Goal: Information Seeking & Learning: Learn about a topic

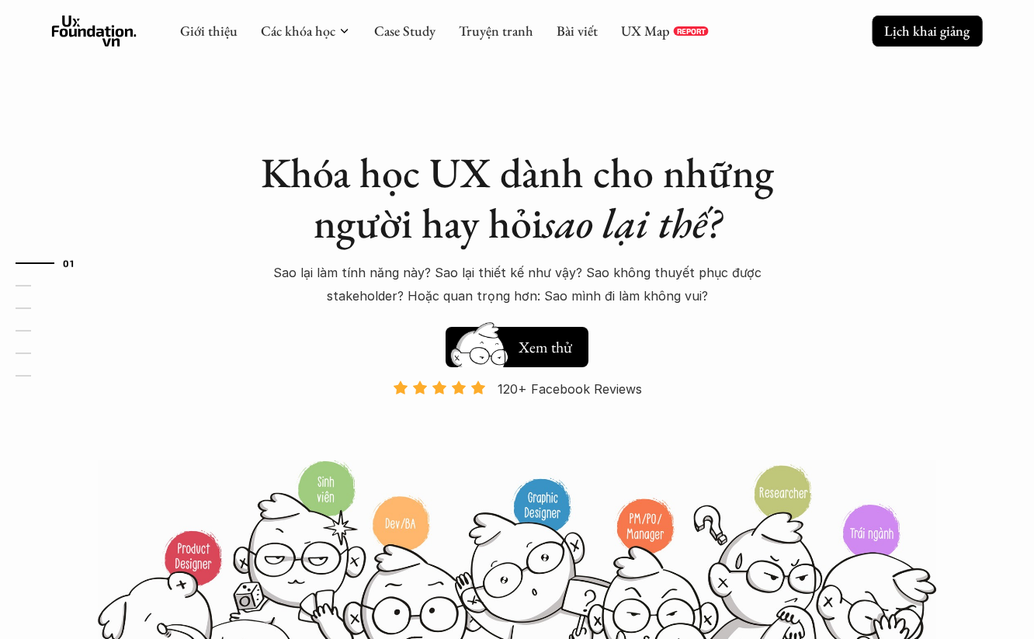
click at [815, 25] on p "Lịch khai giảng" at bounding box center [926, 31] width 85 height 18
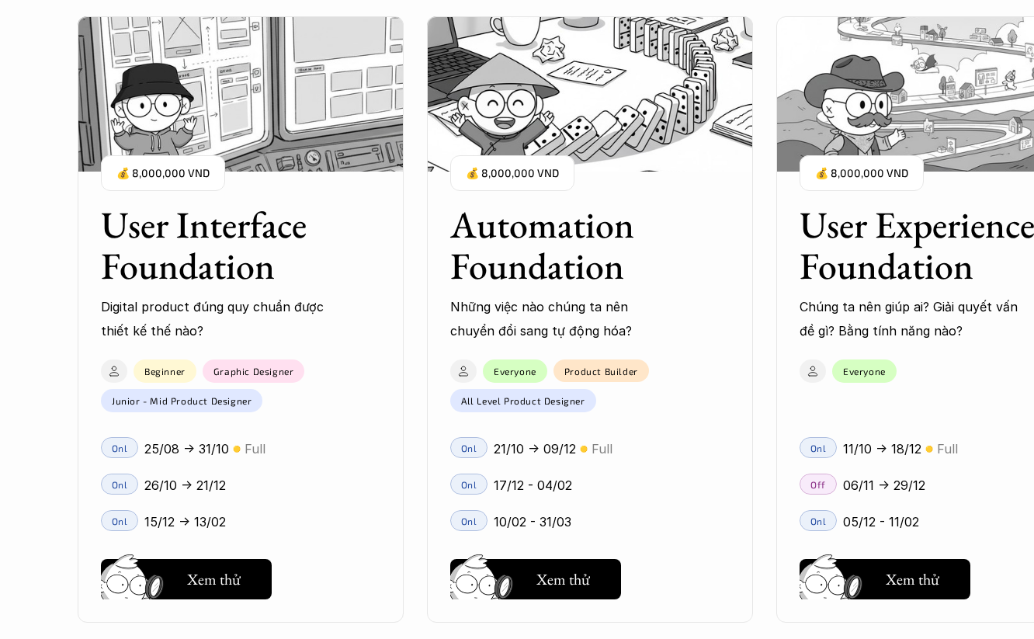
scroll to position [1518, 0]
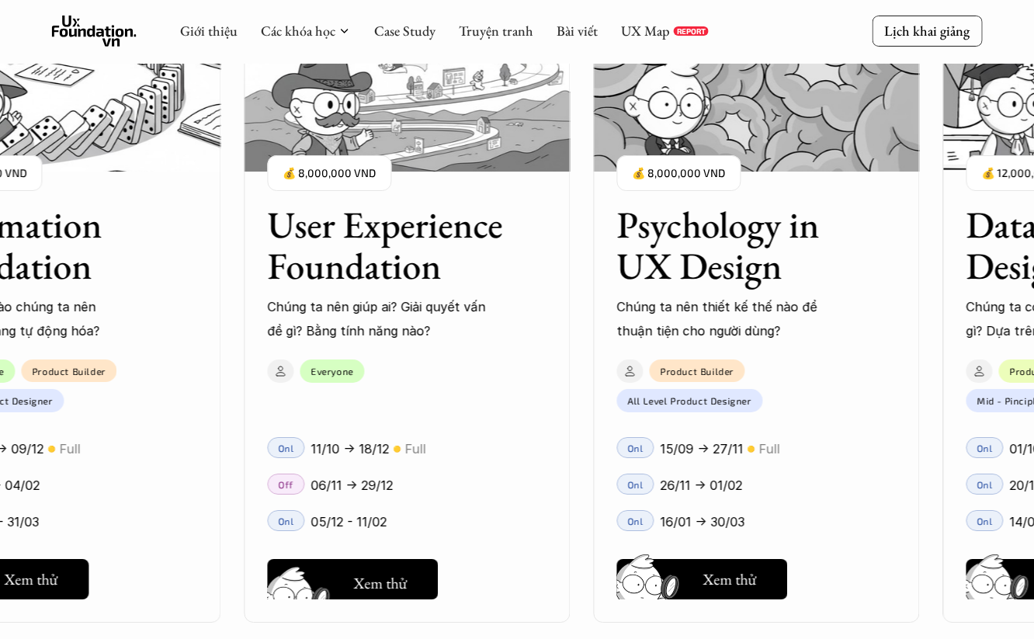
click at [408, 589] on button "Hay thôi Xem thử" at bounding box center [352, 579] width 171 height 40
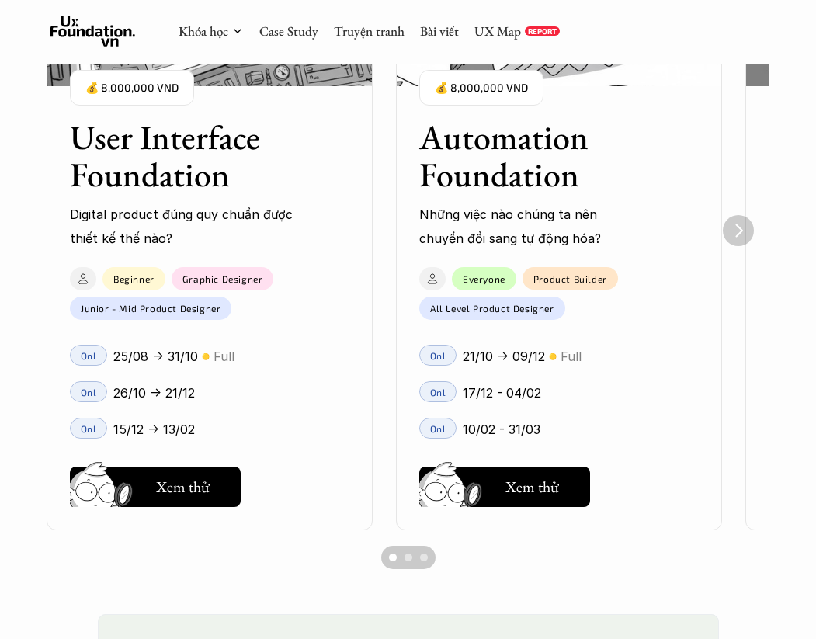
scroll to position [1228, 0]
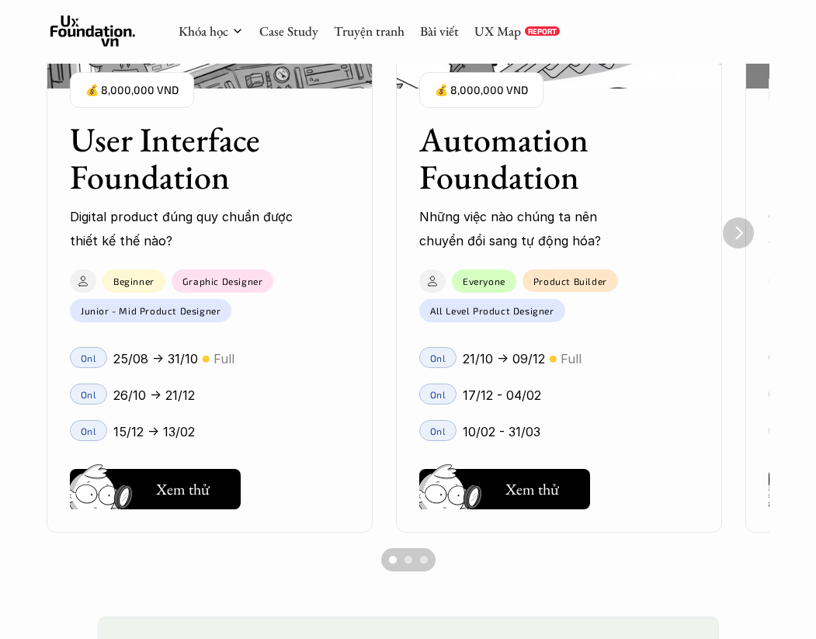
click at [204, 188] on h3 "User Interface Foundation" at bounding box center [190, 158] width 241 height 75
click at [197, 494] on h5 "Xem thử" at bounding box center [183, 493] width 54 height 22
click at [737, 235] on img "Next" at bounding box center [738, 232] width 30 height 30
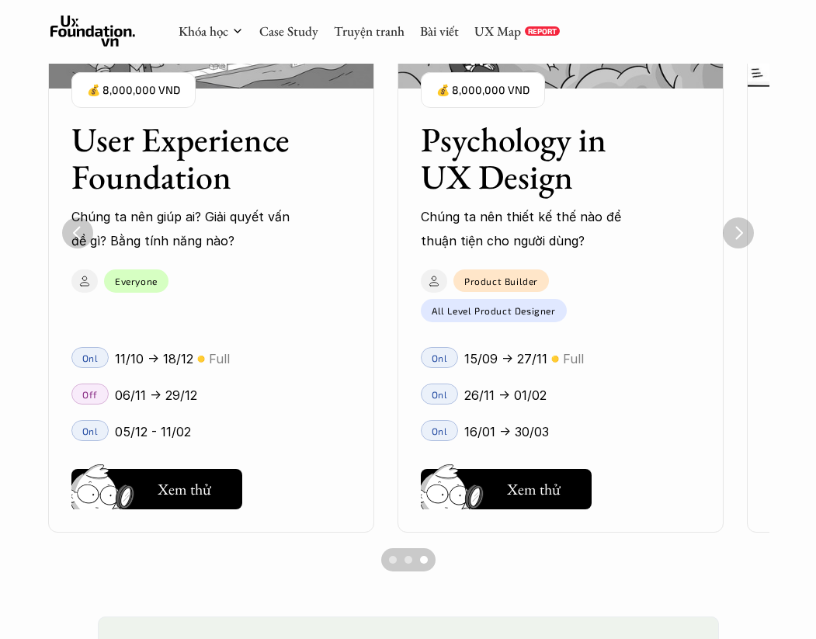
scroll to position [0, 699]
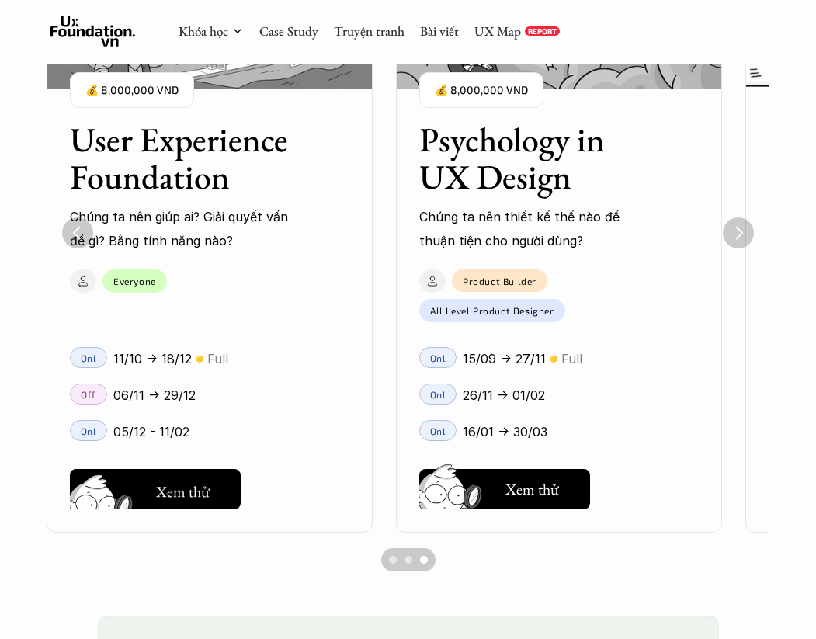
click at [200, 486] on h5 "Xem thử" at bounding box center [183, 492] width 54 height 22
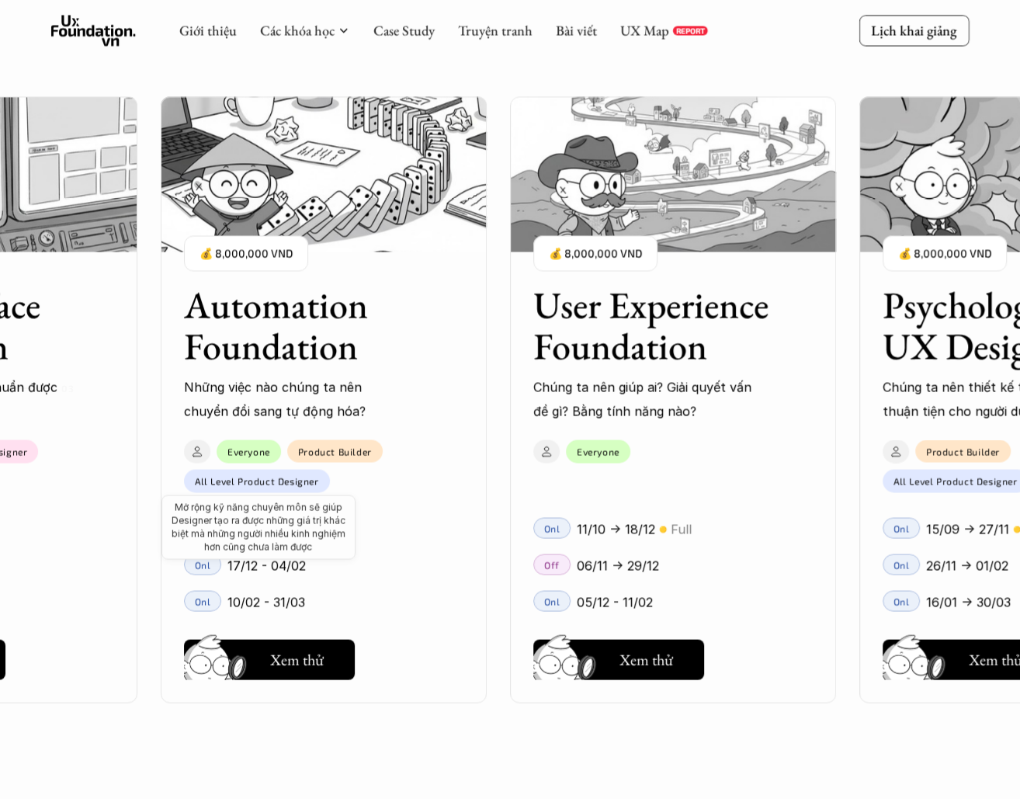
scroll to position [1633, 0]
click at [251, 638] on img at bounding box center [217, 681] width 83 height 71
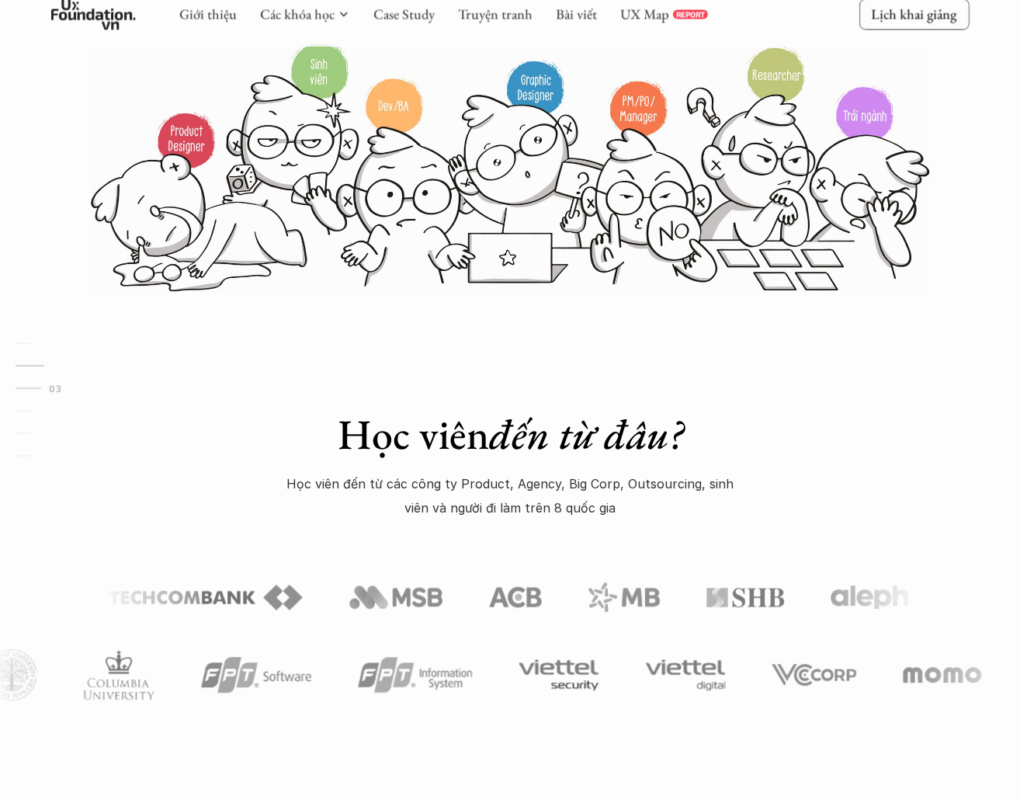
scroll to position [0, 0]
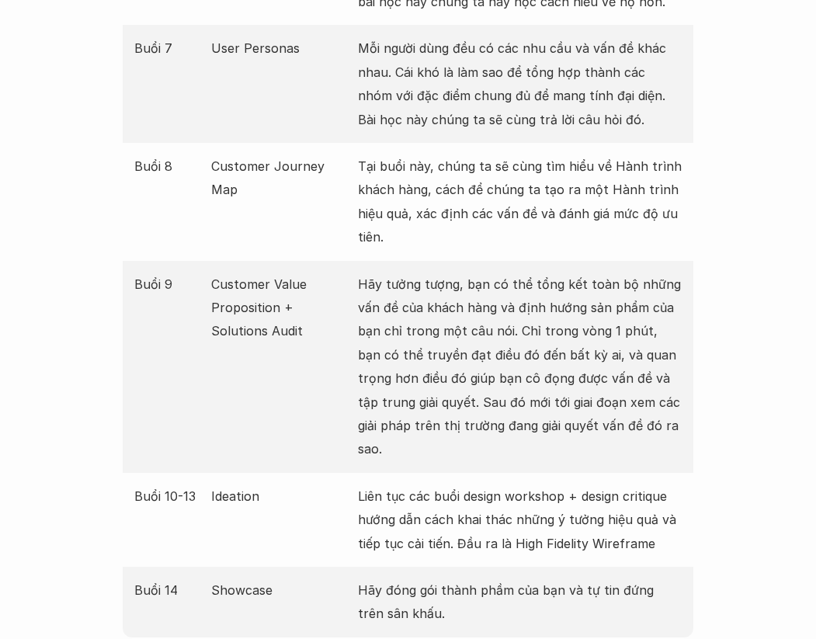
scroll to position [2632, 0]
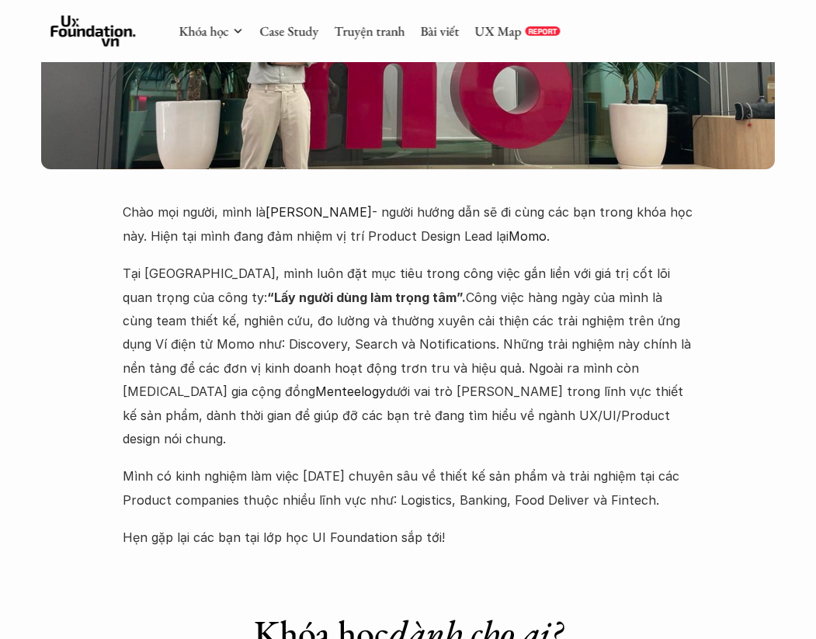
scroll to position [4148, 0]
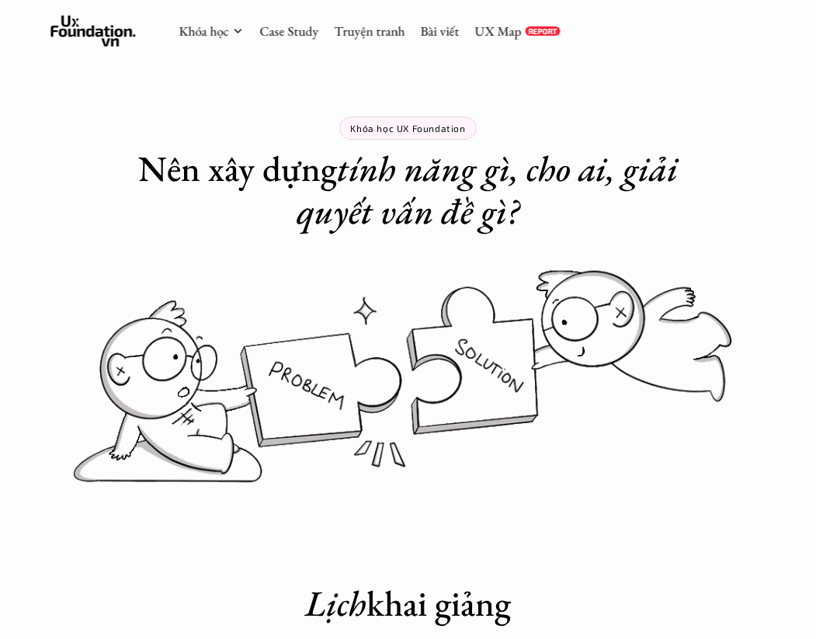
click at [102, 32] on use at bounding box center [92, 31] width 85 height 31
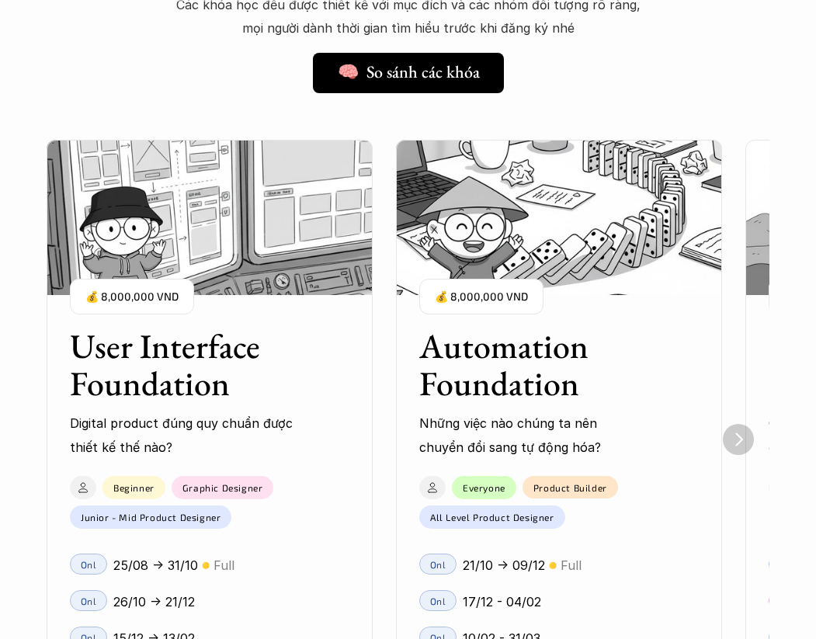
scroll to position [1134, 0]
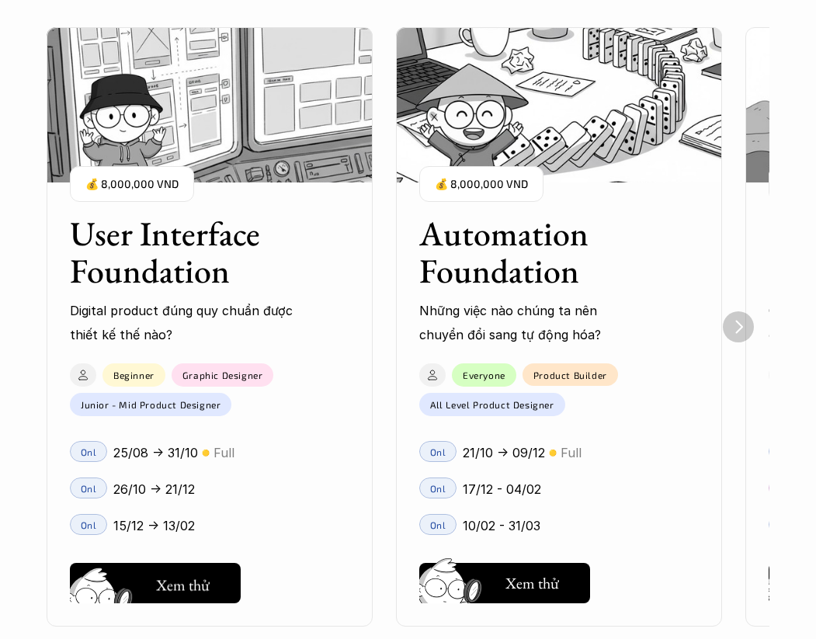
click at [184, 585] on h5 "Xem thử" at bounding box center [183, 585] width 54 height 22
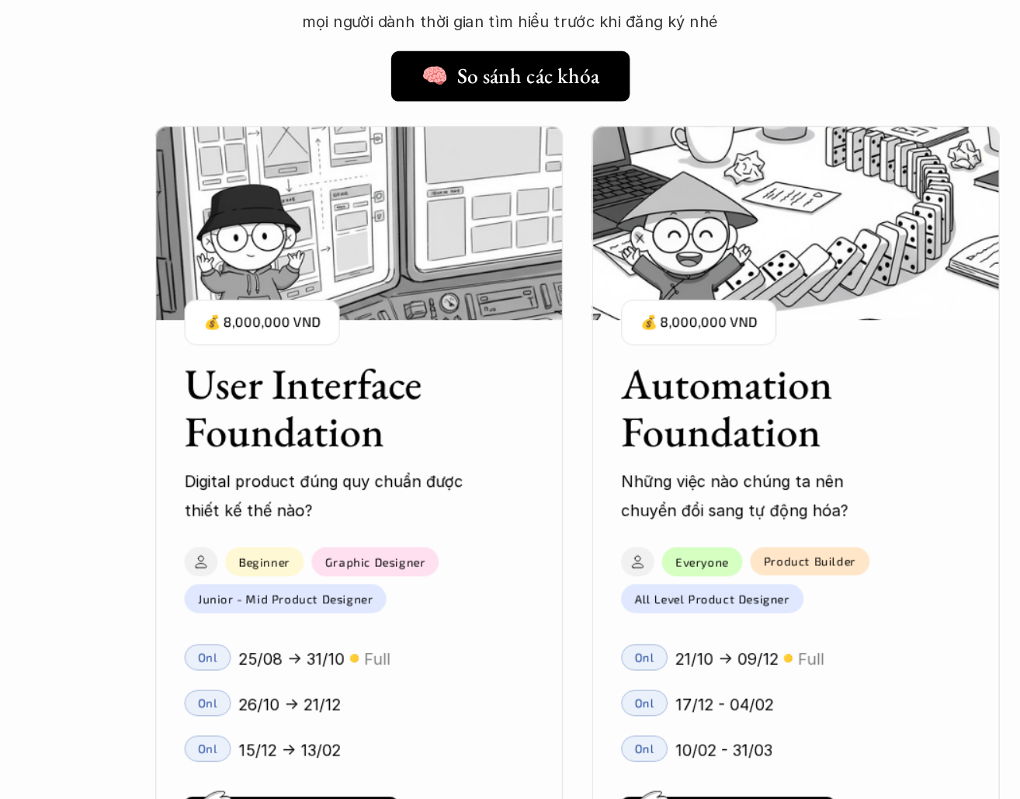
scroll to position [1235, 0]
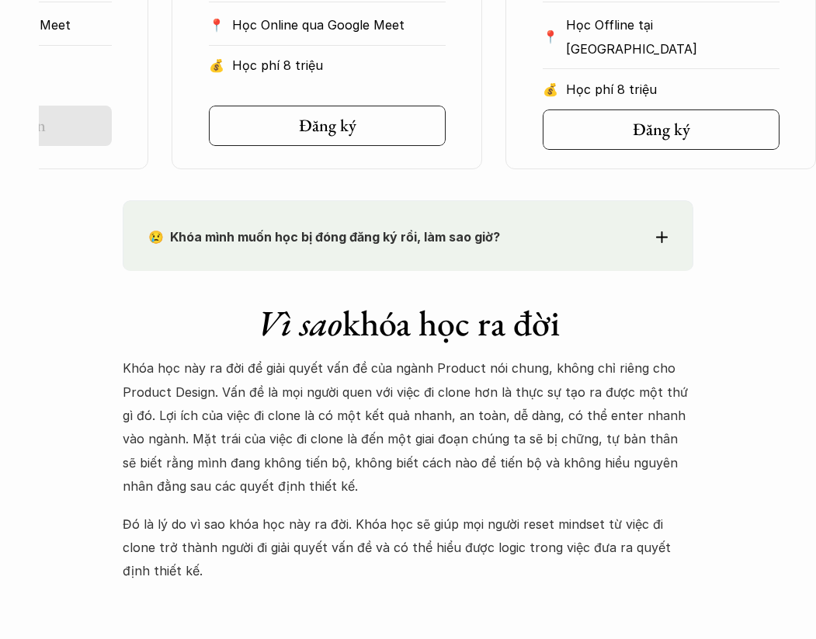
scroll to position [1131, 0]
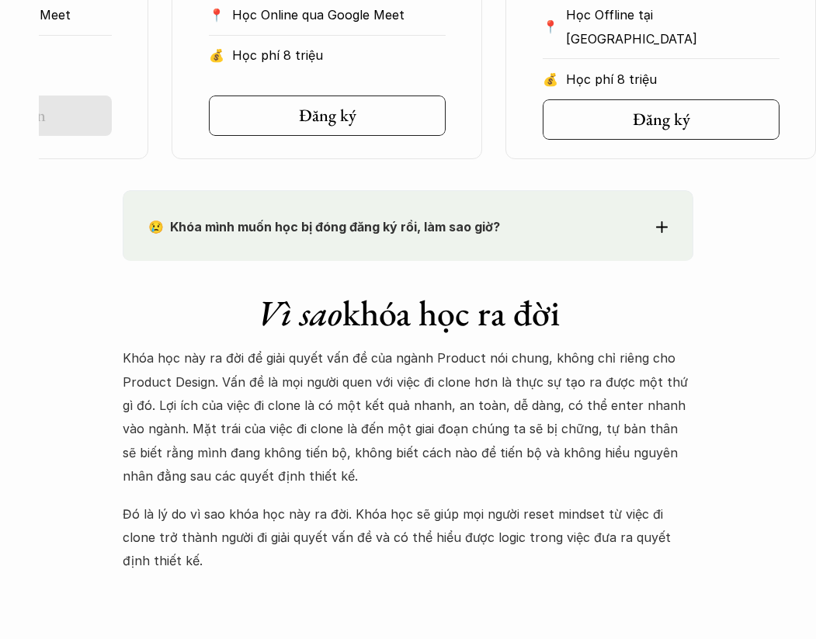
click at [557, 241] on div "😢 Khóa mình muốn học bị đóng đăng ký rồi, làm sao giờ? Chào bạn, Bọn mình rất t…" at bounding box center [408, 225] width 571 height 70
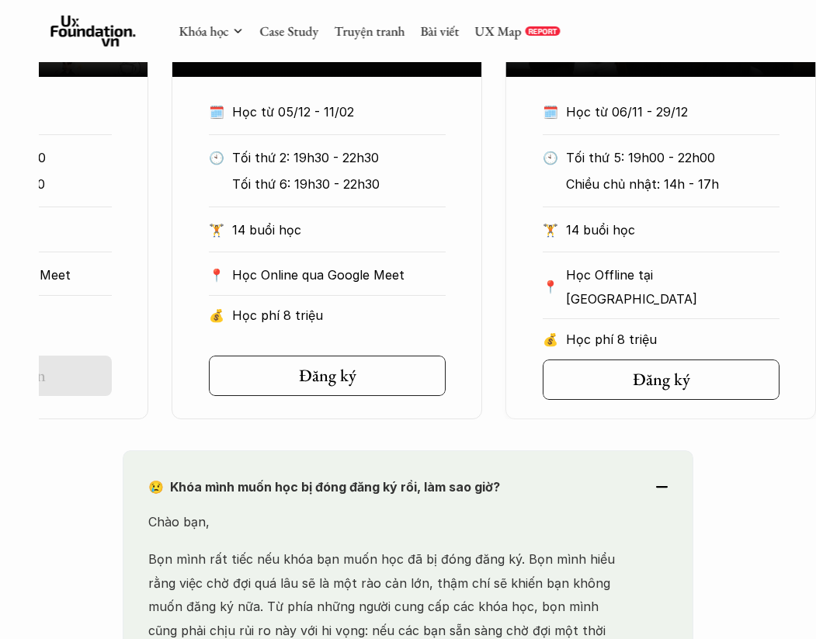
click at [460, 490] on strong "😢 Khóa mình muốn học bị đóng đăng ký rồi, làm sao giờ?" at bounding box center [324, 487] width 352 height 16
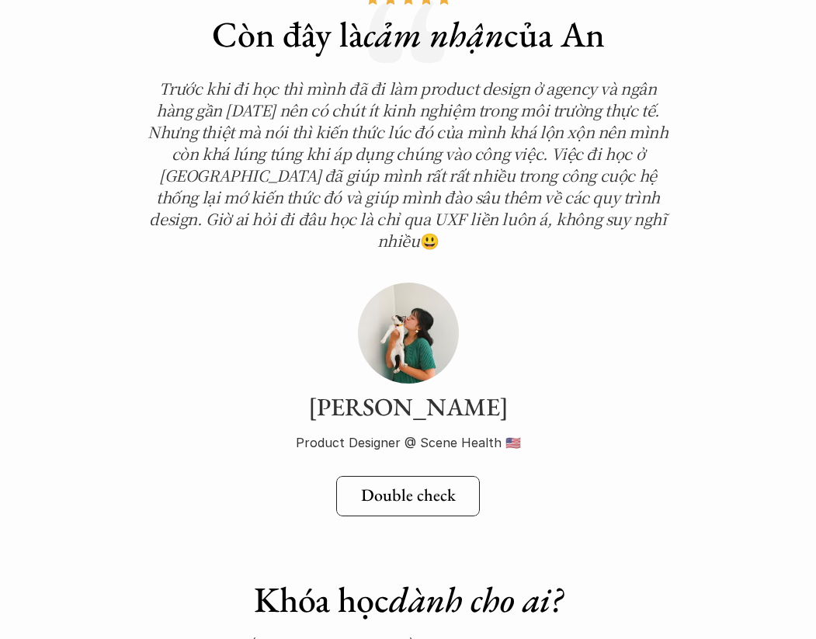
scroll to position [5571, 0]
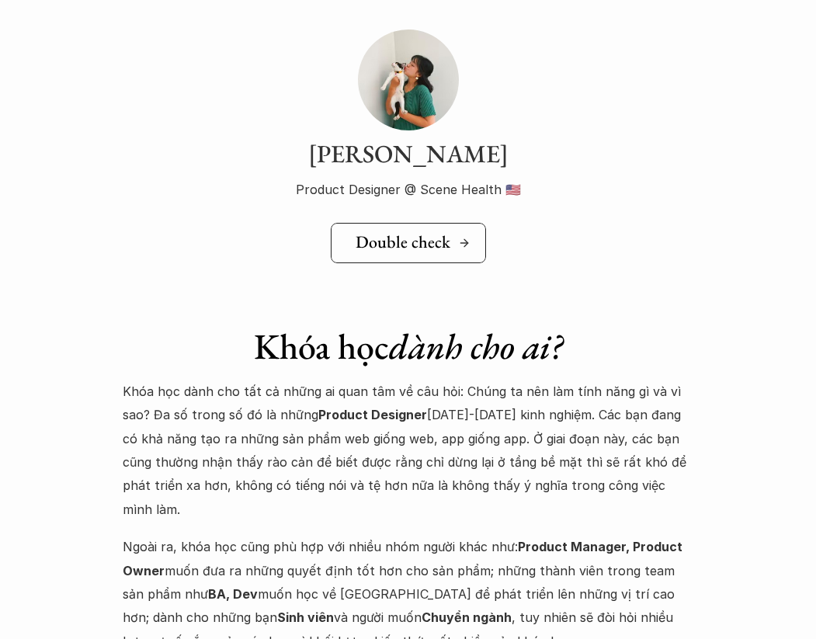
click at [428, 232] on h5 "Double check" at bounding box center [403, 242] width 95 height 20
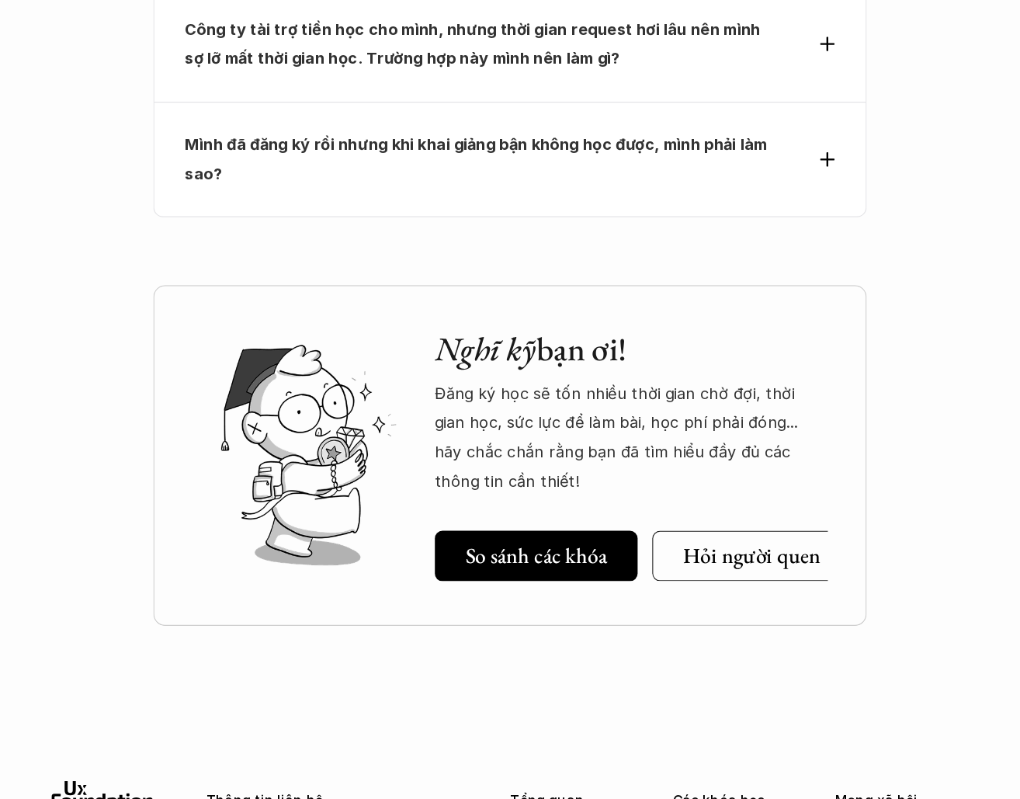
scroll to position [7136, 0]
